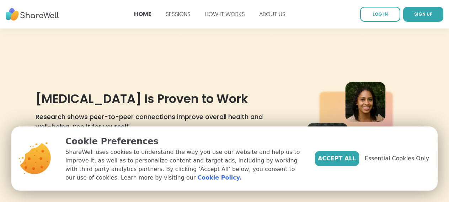
click at [388, 160] on span "Essential Cookies Only" at bounding box center [397, 158] width 64 height 9
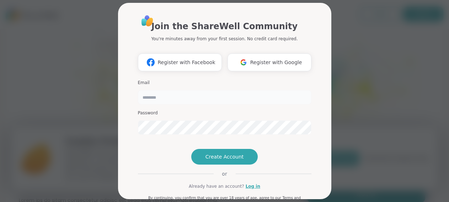
click at [153, 95] on input "email" at bounding box center [224, 97] width 173 height 14
type input "**********"
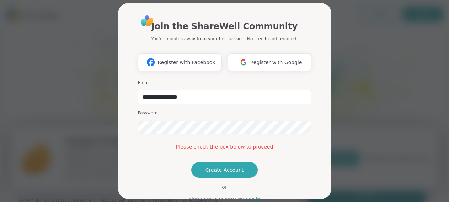
click at [149, 120] on div "Password" at bounding box center [224, 122] width 173 height 25
click at [212, 173] on span "Create Account" at bounding box center [224, 169] width 38 height 7
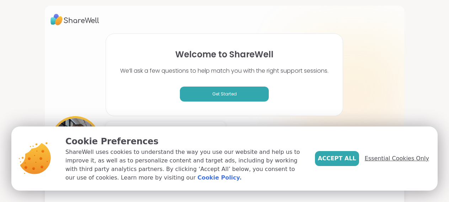
click at [389, 159] on span "Essential Cookies Only" at bounding box center [397, 158] width 64 height 9
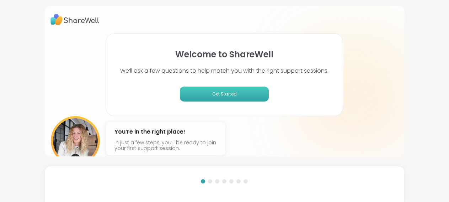
click at [222, 92] on span "Get Started" at bounding box center [224, 94] width 83 height 6
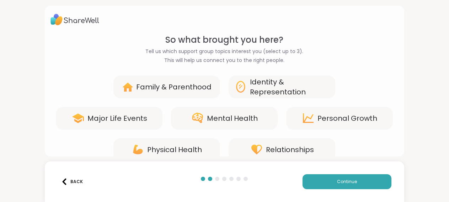
click at [339, 116] on div "Personal Growth" at bounding box center [347, 118] width 60 height 10
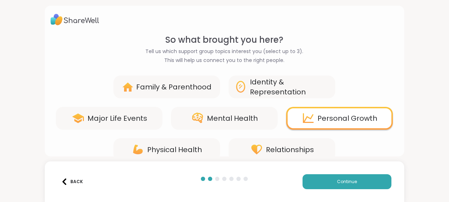
click at [182, 153] on div "Physical Health" at bounding box center [174, 149] width 55 height 10
click at [204, 114] on icon at bounding box center [197, 117] width 13 height 13
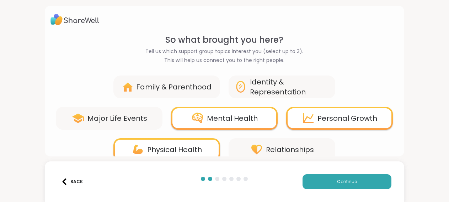
click at [267, 145] on div "Relationships" at bounding box center [290, 149] width 48 height 10
click at [266, 154] on div "Relationships" at bounding box center [282, 149] width 107 height 23
click at [239, 114] on div "Mental Health" at bounding box center [232, 118] width 51 height 10
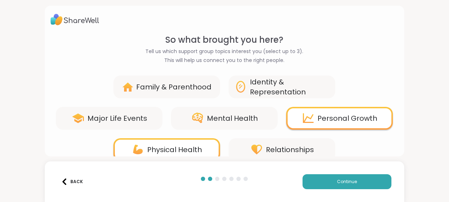
click at [256, 149] on icon at bounding box center [256, 149] width 13 height 13
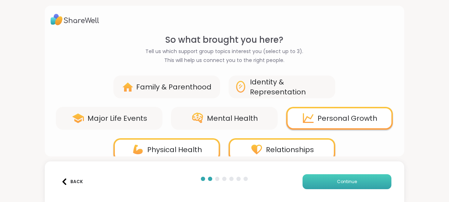
click at [312, 177] on button "Continue" at bounding box center [346, 181] width 89 height 15
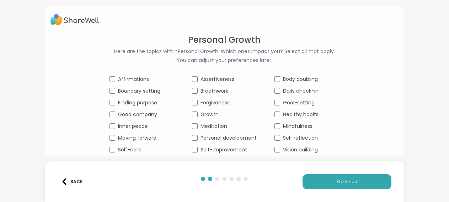
click at [274, 94] on div "Daily check-in" at bounding box center [306, 90] width 65 height 7
click at [274, 82] on div "Body doubling" at bounding box center [306, 78] width 65 height 7
click at [239, 111] on div "Affirmations Assertiveness Body doubling Boundary setting Breathwork Daily chec…" at bounding box center [224, 120] width 230 height 90
click at [326, 84] on div "Affirmations Assertiveness Body doubling Boundary setting Breathwork Daily chec…" at bounding box center [224, 120] width 230 height 90
click at [346, 182] on span "Continue" at bounding box center [347, 181] width 20 height 6
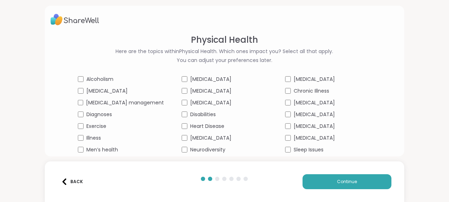
click at [328, 194] on div "Back Continue" at bounding box center [224, 181] width 359 height 41
click at [326, 186] on button "Continue" at bounding box center [346, 181] width 89 height 15
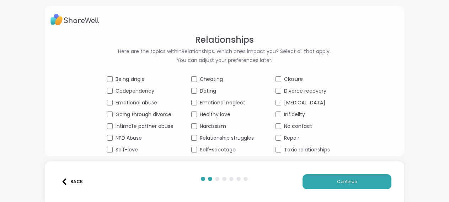
click at [322, 79] on div "Being single Cheating Closure Codependency Dating Divorce recovery Emotional ab…" at bounding box center [224, 120] width 235 height 90
click at [173, 87] on div "Codependency" at bounding box center [140, 90] width 66 height 7
click at [336, 186] on button "Continue" at bounding box center [346, 181] width 89 height 15
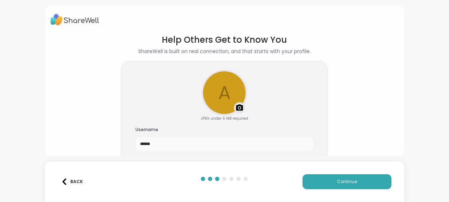
click at [135, 140] on input "******" at bounding box center [224, 144] width 178 height 14
type input "*"
type input "**********"
click at [307, 179] on button "Continue" at bounding box center [346, 181] width 89 height 15
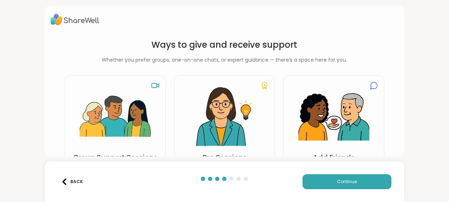
click at [426, 41] on div "Ways to give and receive support Whether you prefer groups, one-on-one chats, o…" at bounding box center [224, 101] width 449 height 202
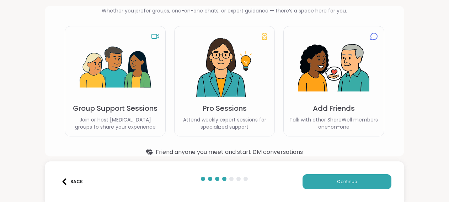
scroll to position [60, 0]
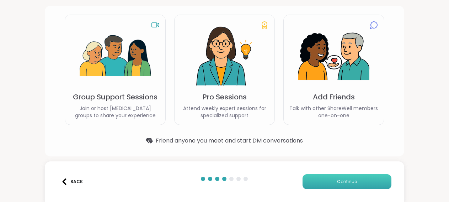
click at [340, 182] on span "Continue" at bounding box center [347, 181] width 20 height 6
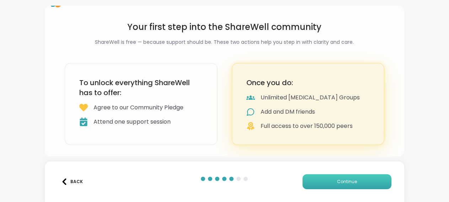
scroll to position [18, 0]
click at [147, 90] on h3 "To unlock everything ShareWell has to offer:" at bounding box center [140, 87] width 123 height 20
click at [313, 184] on button "Continue" at bounding box center [346, 181] width 89 height 15
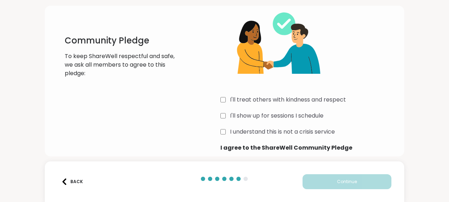
scroll to position [34, 0]
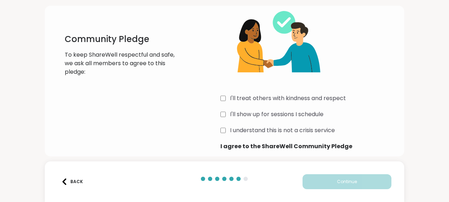
click at [238, 144] on b "I agree to the ShareWell Community Pledge" at bounding box center [309, 146] width 178 height 9
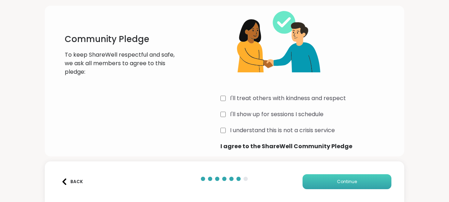
click at [311, 185] on button "Continue" at bounding box center [346, 181] width 89 height 15
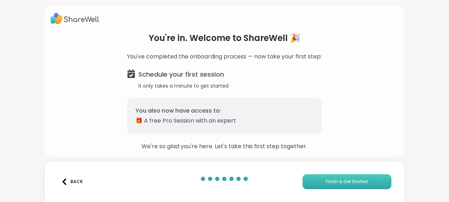
click at [319, 179] on button "Finish & Get Started" at bounding box center [346, 181] width 89 height 15
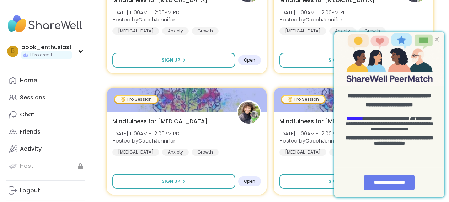
scroll to position [888, 0]
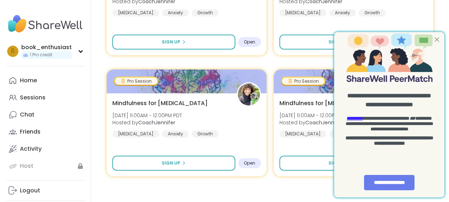
click at [437, 38] on div at bounding box center [436, 39] width 9 height 9
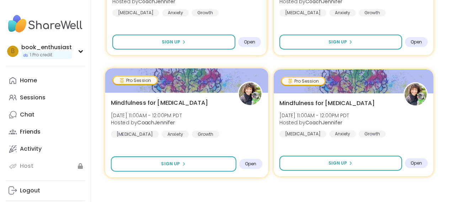
click at [249, 161] on span "Open" at bounding box center [251, 164] width 12 height 6
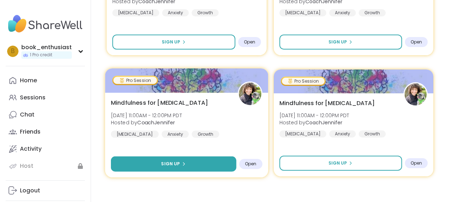
click at [165, 160] on span "Sign Up" at bounding box center [170, 163] width 19 height 6
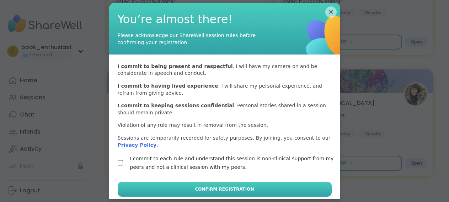
click at [145, 189] on button "Confirm Registration" at bounding box center [225, 188] width 214 height 15
